Goal: Navigation & Orientation: Find specific page/section

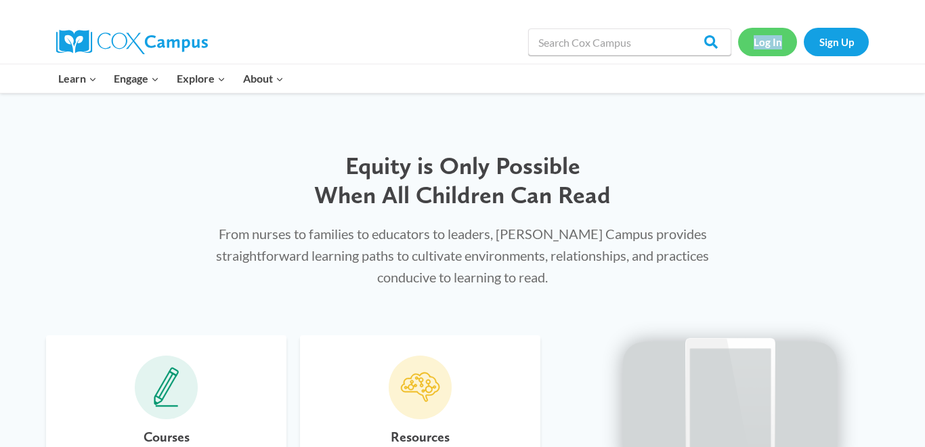
scroll to position [581, 0]
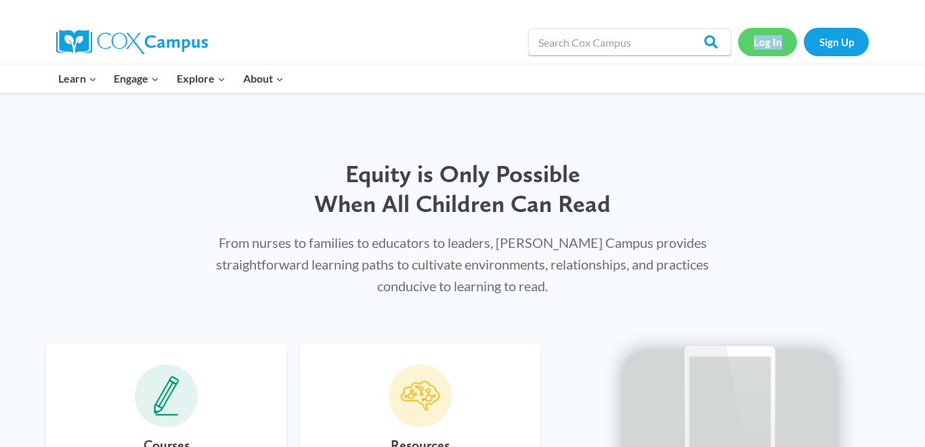
click at [772, 46] on link "Log In" at bounding box center [767, 42] width 59 height 28
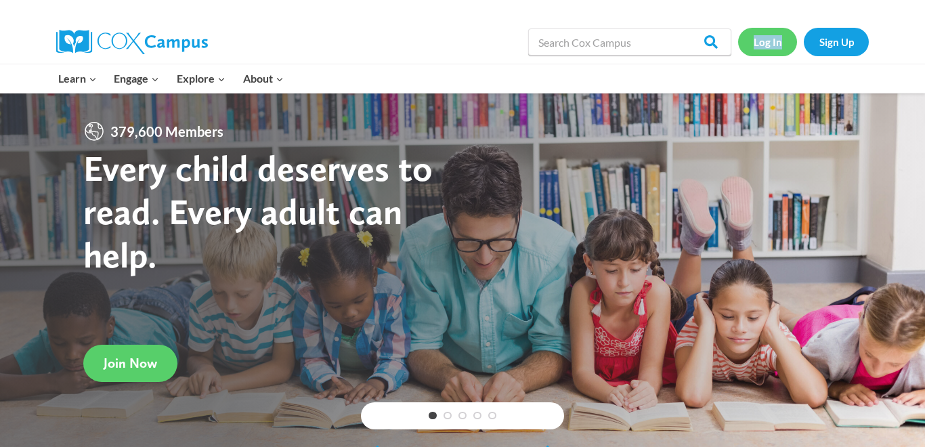
click at [746, 77] on div "Search in [URL][DOMAIN_NAME] Search Search Log In Sign Up Learn Expand PK-5 Str…" at bounding box center [462, 46] width 925 height 93
click at [774, 43] on link "Log In" at bounding box center [767, 42] width 59 height 28
